Goal: Browse casually

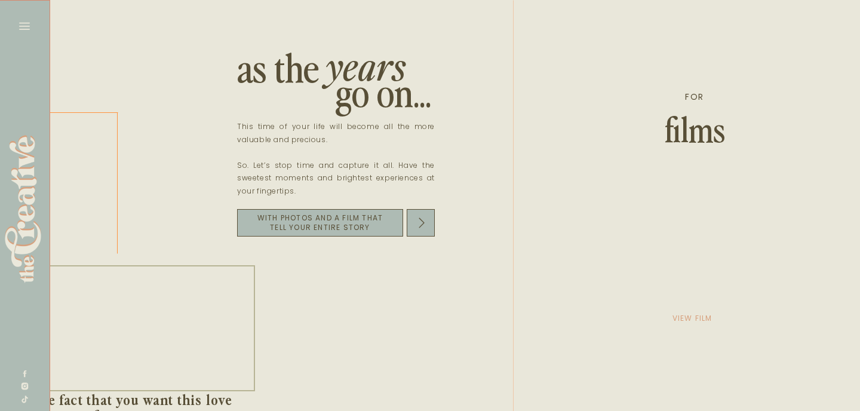
scroll to position [0, 1699]
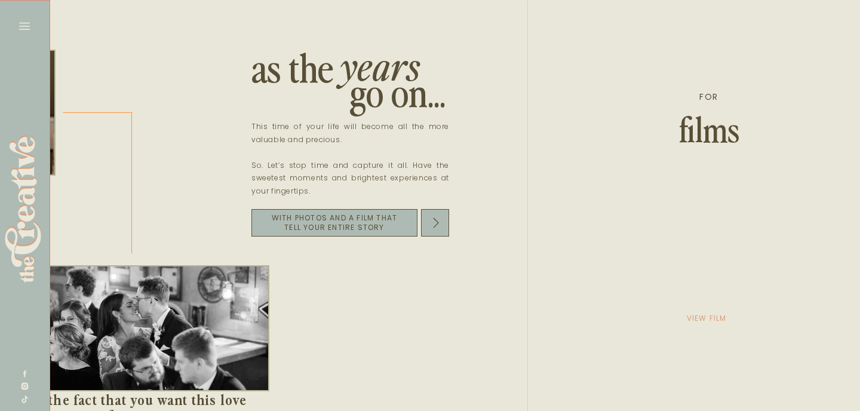
click at [659, 133] on div at bounding box center [708, 209] width 361 height 418
click at [714, 320] on p "view film" at bounding box center [707, 318] width 60 height 17
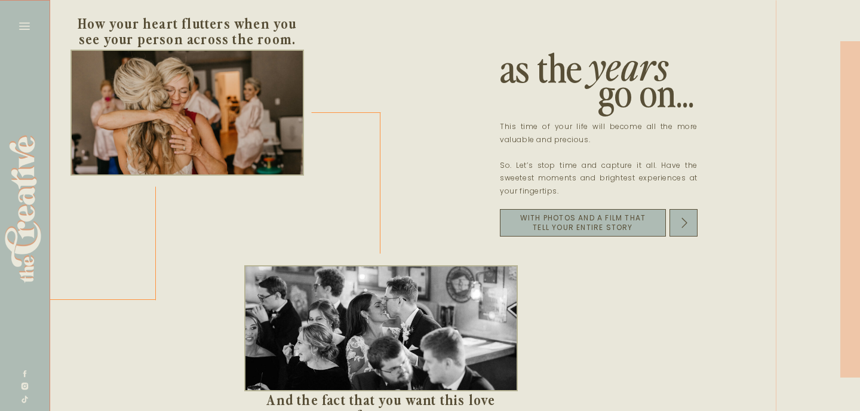
scroll to position [0, 1447]
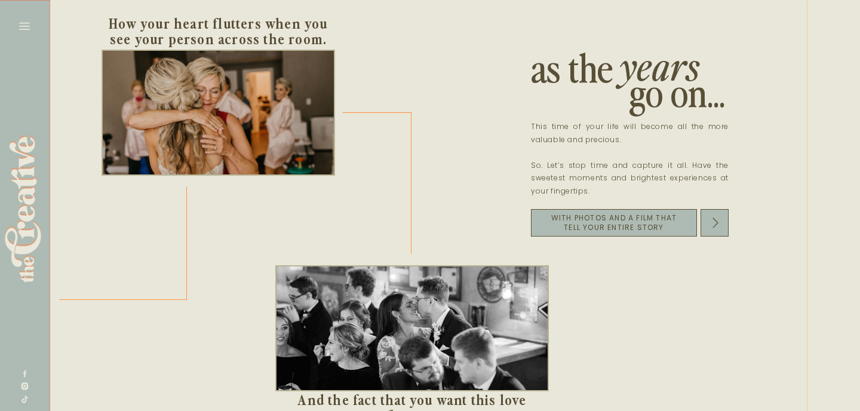
scroll to position [0, 1416]
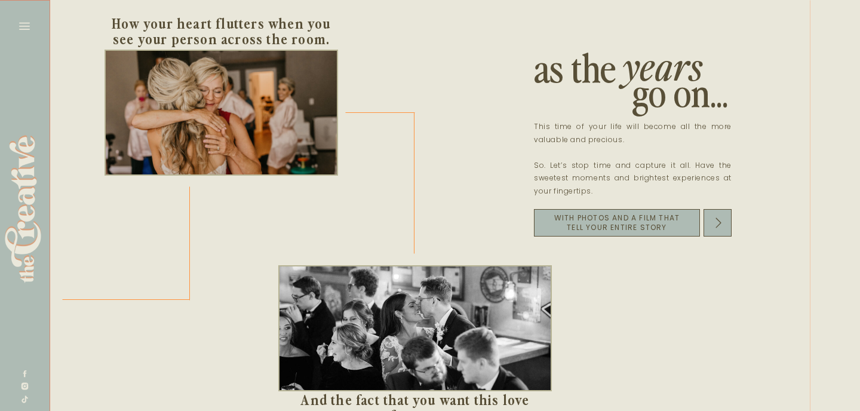
click at [725, 226] on div at bounding box center [718, 222] width 28 height 27
